Goal: Task Accomplishment & Management: Complete application form

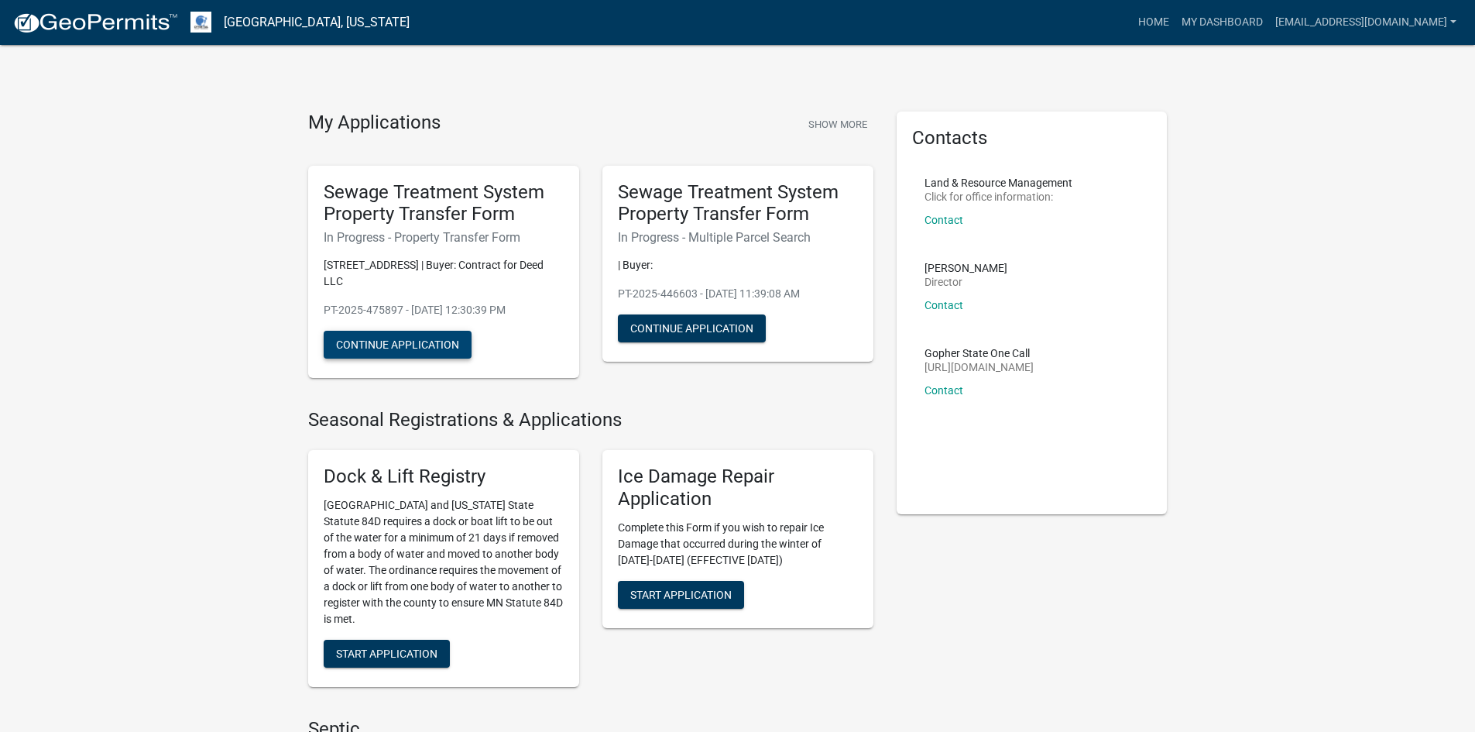
click at [426, 331] on button "Continue Application" at bounding box center [398, 345] width 148 height 28
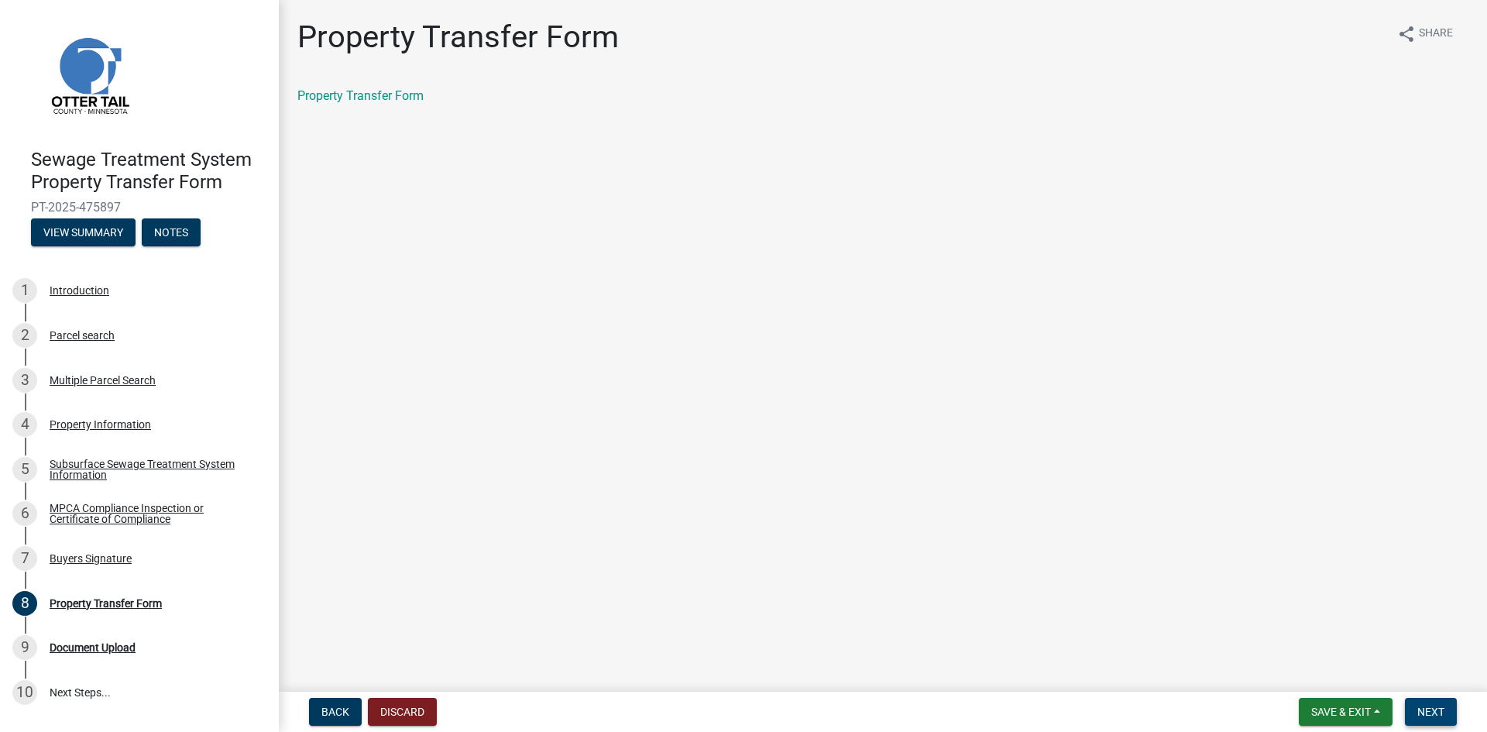
click at [1432, 711] on span "Next" at bounding box center [1430, 711] width 27 height 12
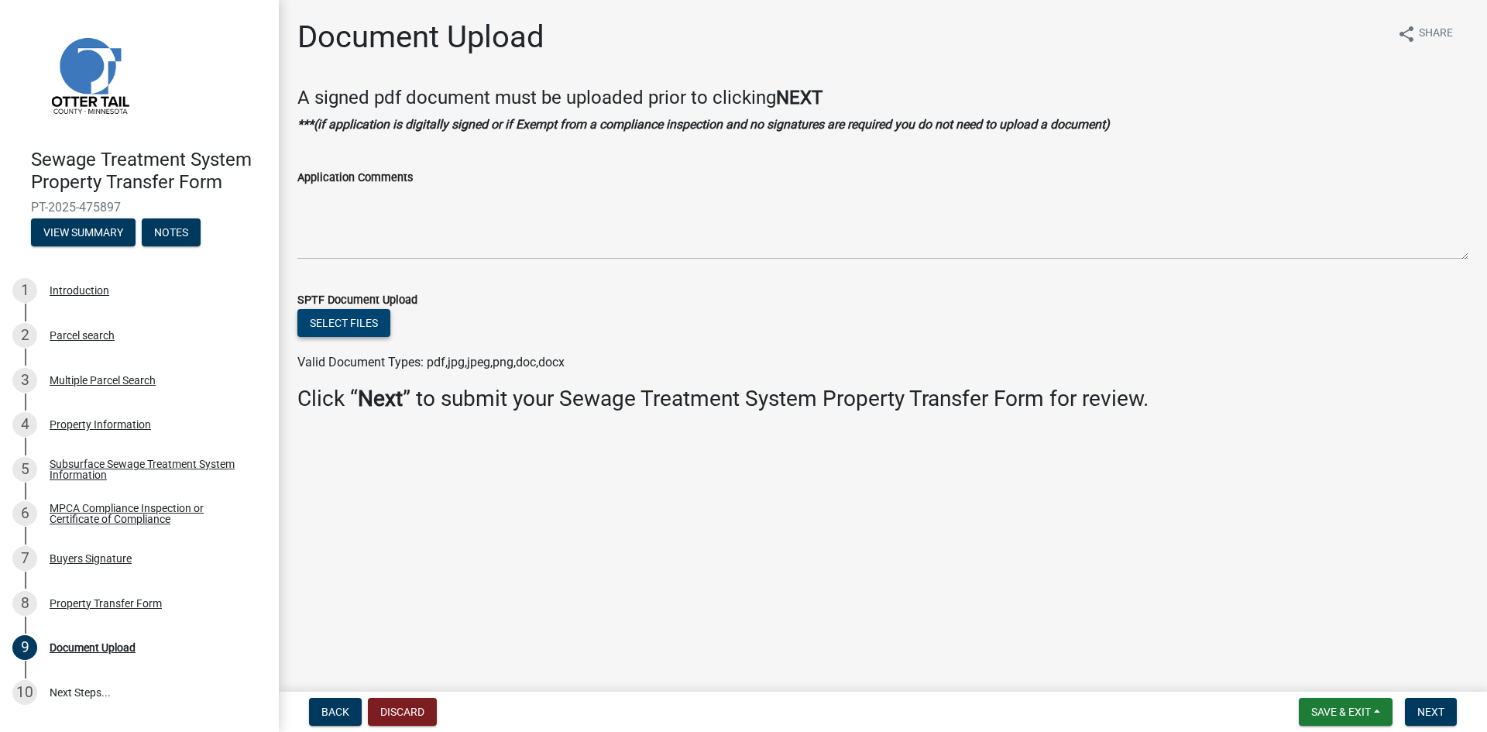
click at [354, 324] on button "Select files" at bounding box center [343, 323] width 93 height 28
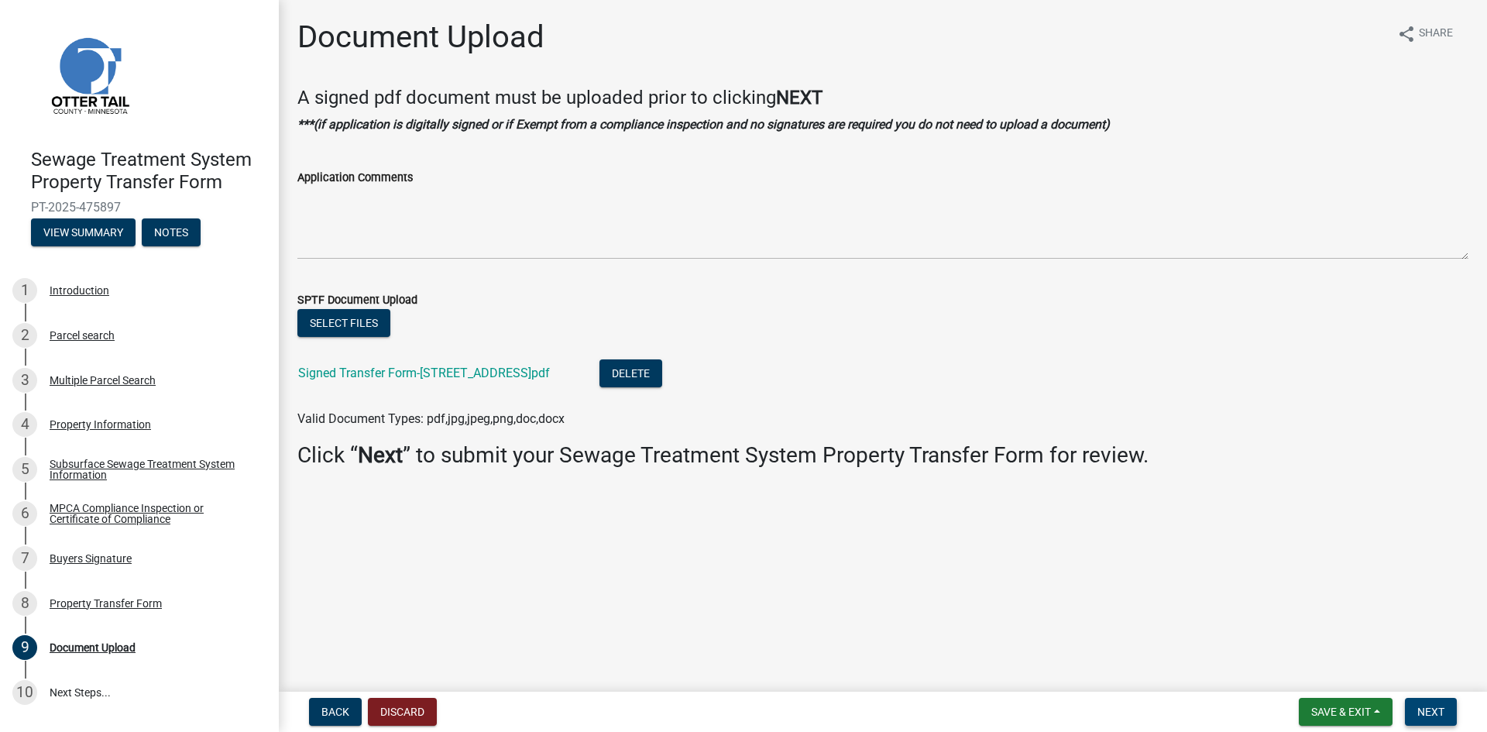
click at [1429, 712] on span "Next" at bounding box center [1430, 711] width 27 height 12
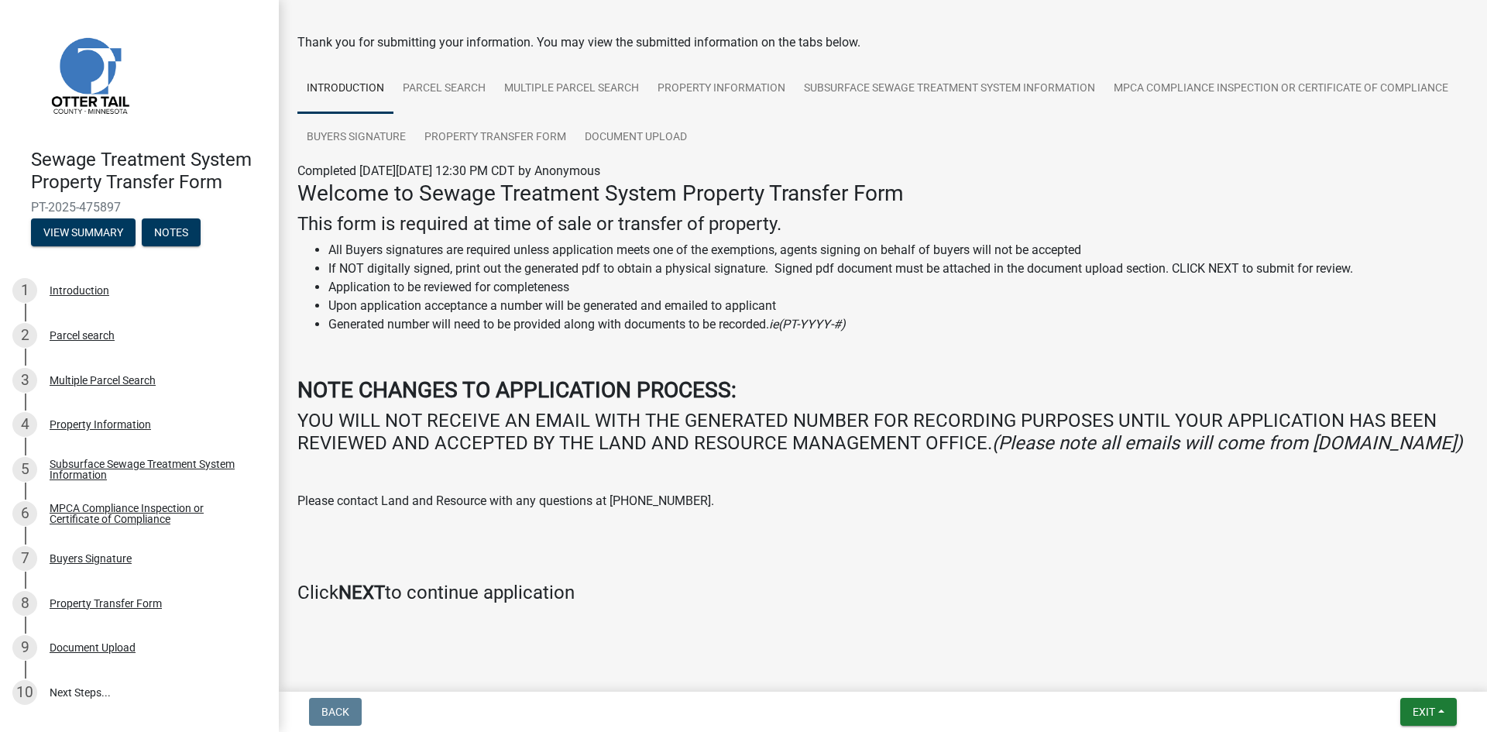
scroll to position [86, 0]
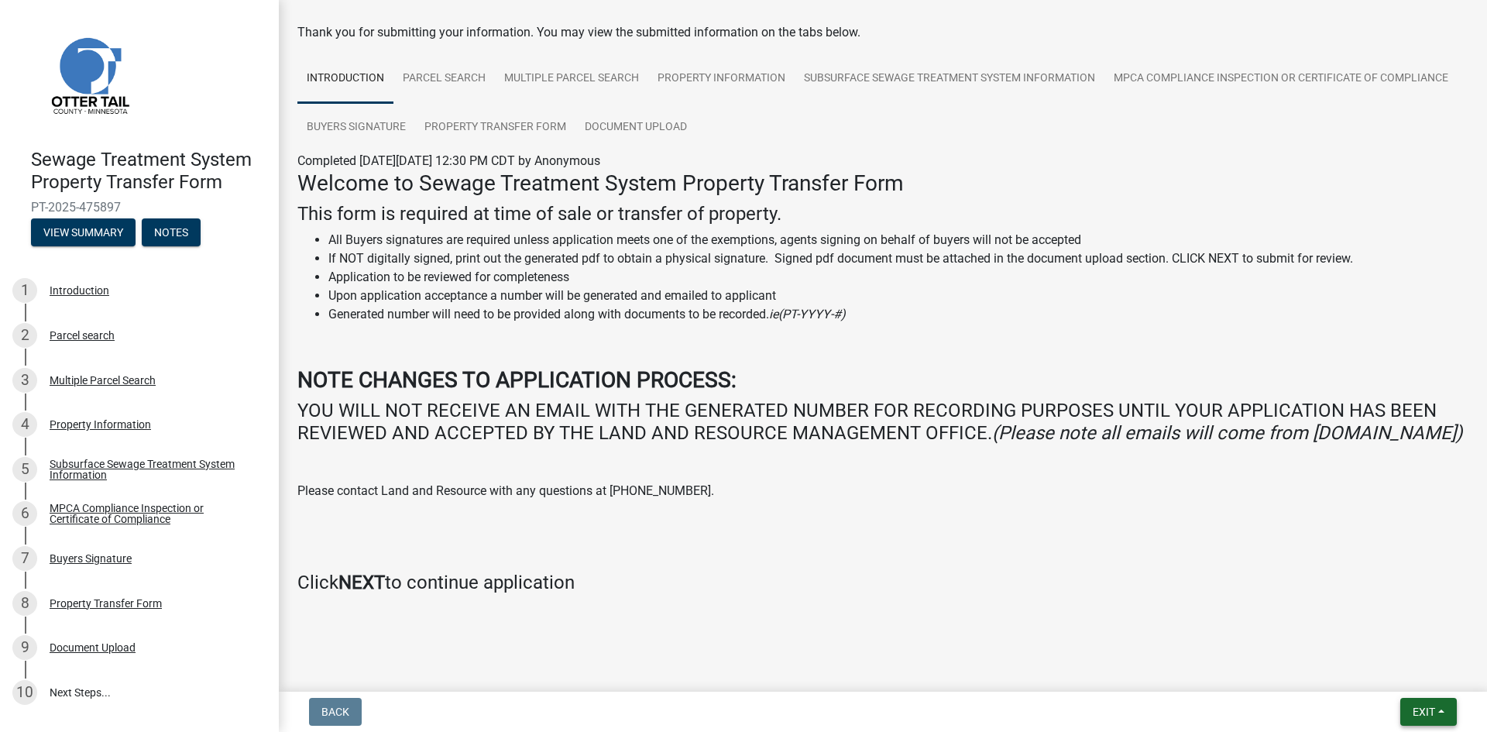
click at [1445, 704] on button "Exit" at bounding box center [1428, 712] width 57 height 28
click at [722, 526] on p at bounding box center [882, 522] width 1171 height 19
click at [108, 643] on div "Document Upload" at bounding box center [93, 647] width 86 height 11
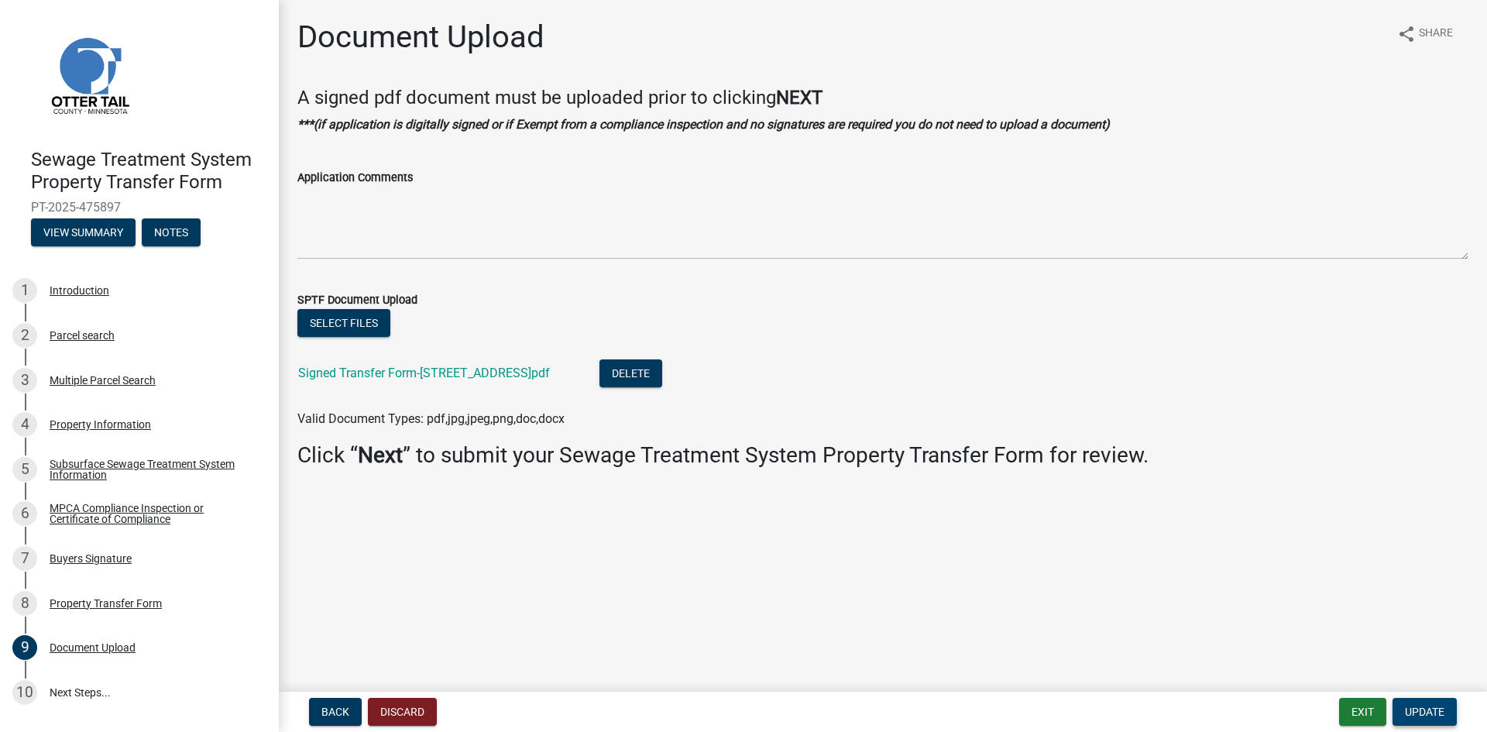
click at [1431, 713] on span "Update" at bounding box center [1424, 711] width 39 height 12
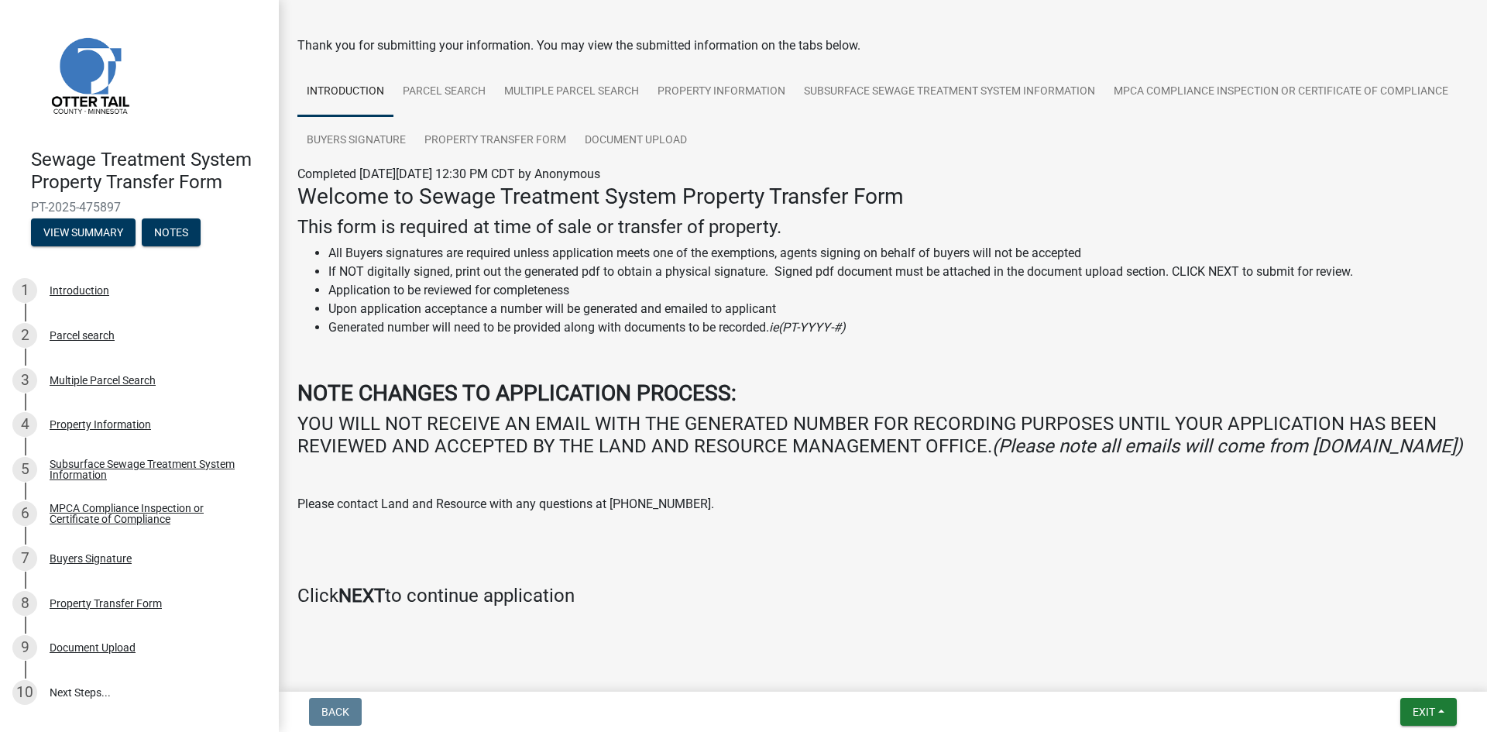
scroll to position [86, 0]
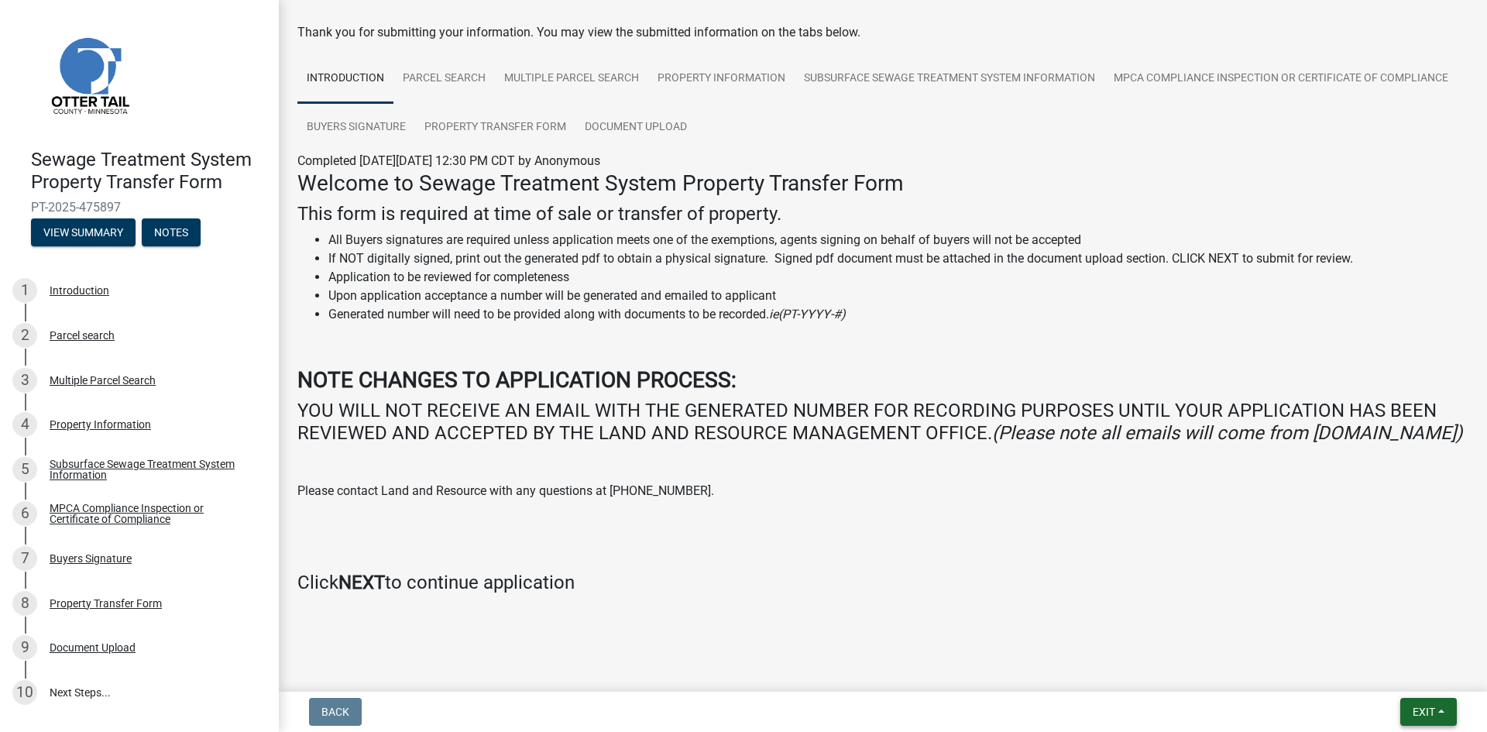
click at [1443, 708] on button "Exit" at bounding box center [1428, 712] width 57 height 28
click at [1363, 630] on button "Save" at bounding box center [1395, 634] width 124 height 37
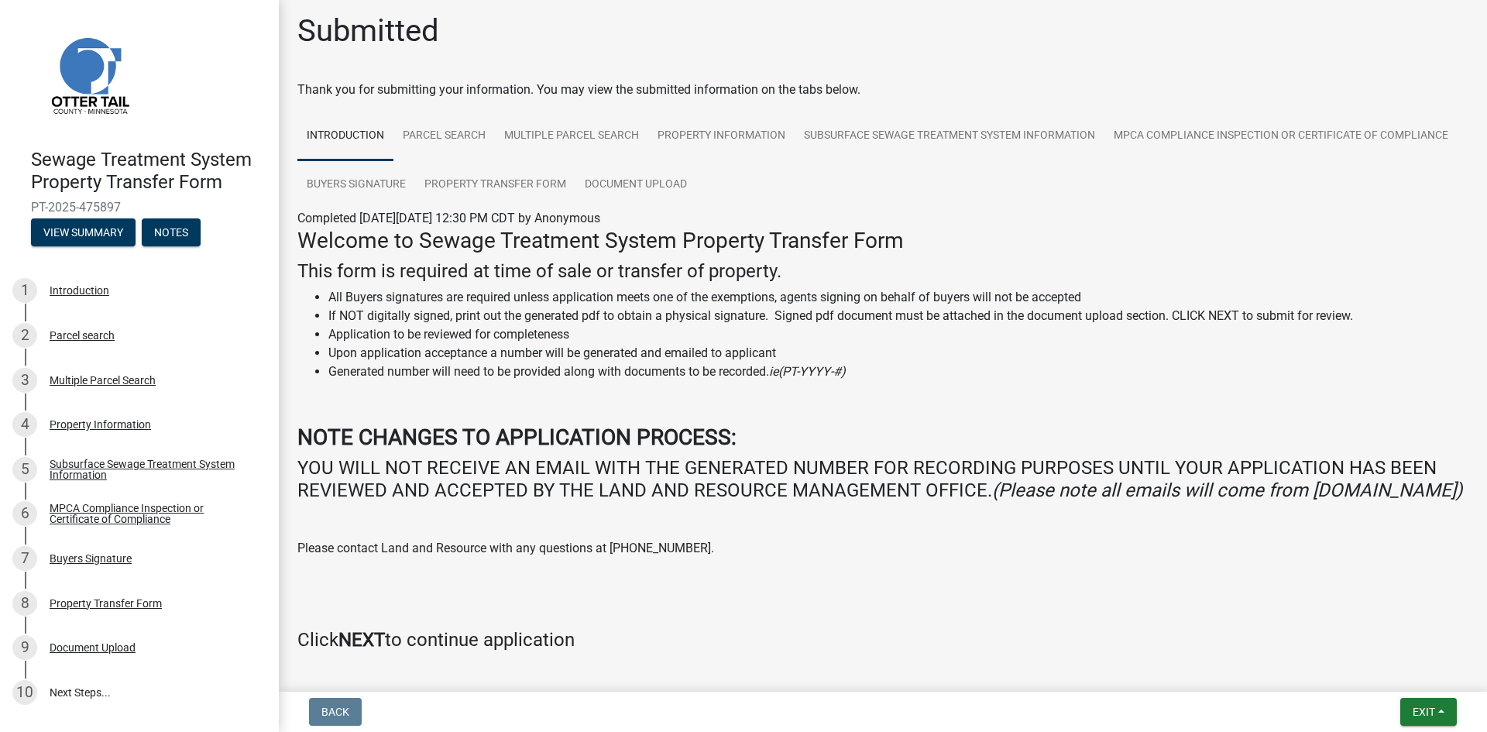
scroll to position [0, 0]
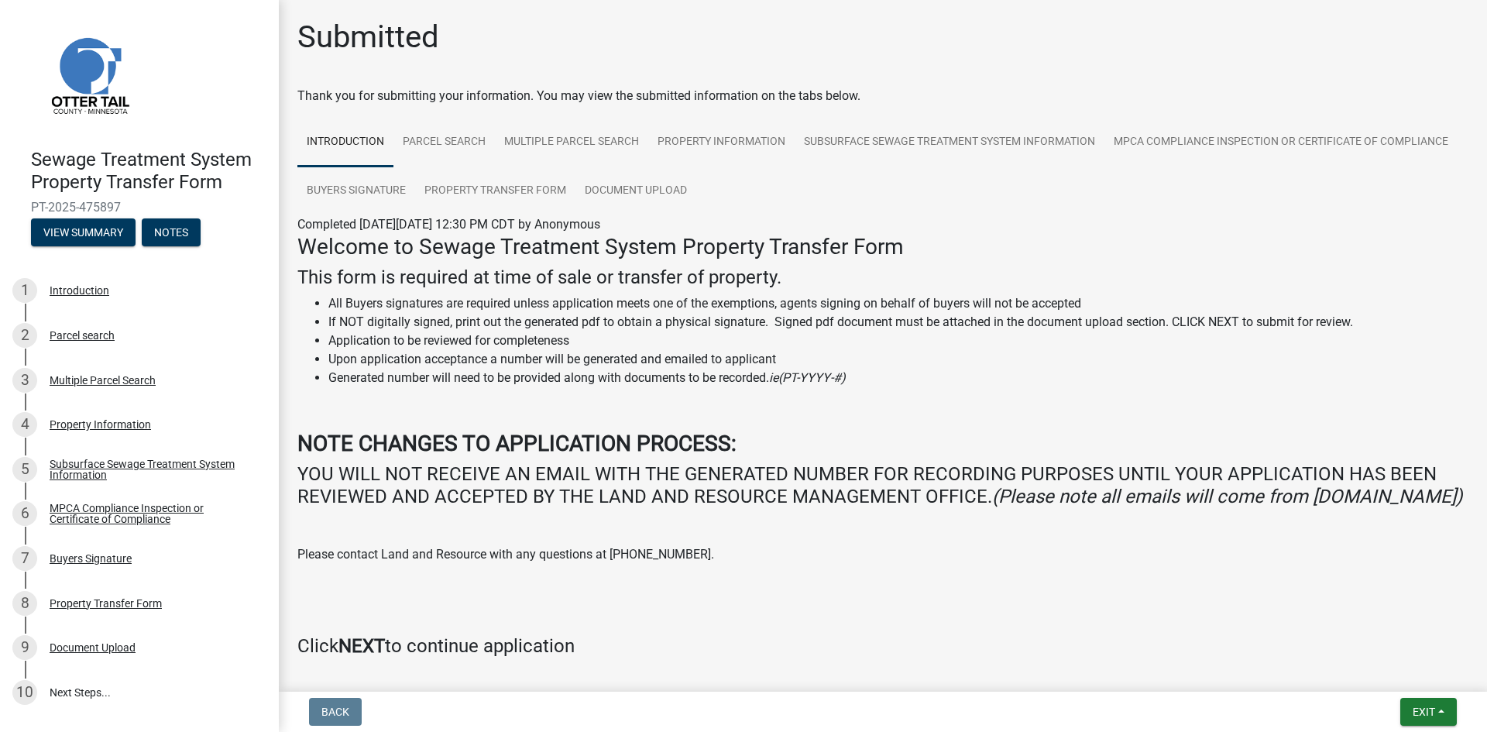
click at [940, 398] on div "Welcome to Sewage Treatment System Property Transfer Form This form is required…" at bounding box center [882, 446] width 1171 height 424
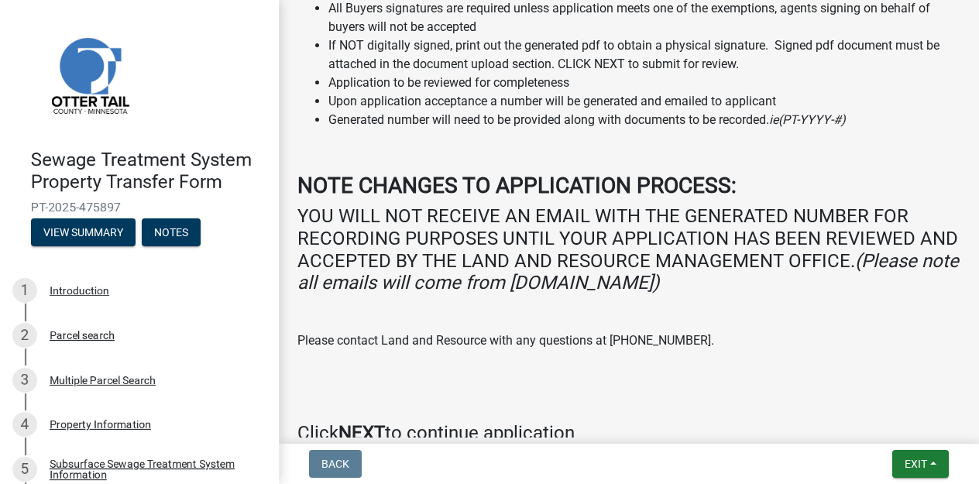
scroll to position [396, 0]
